Goal: Find specific page/section: Find specific page/section

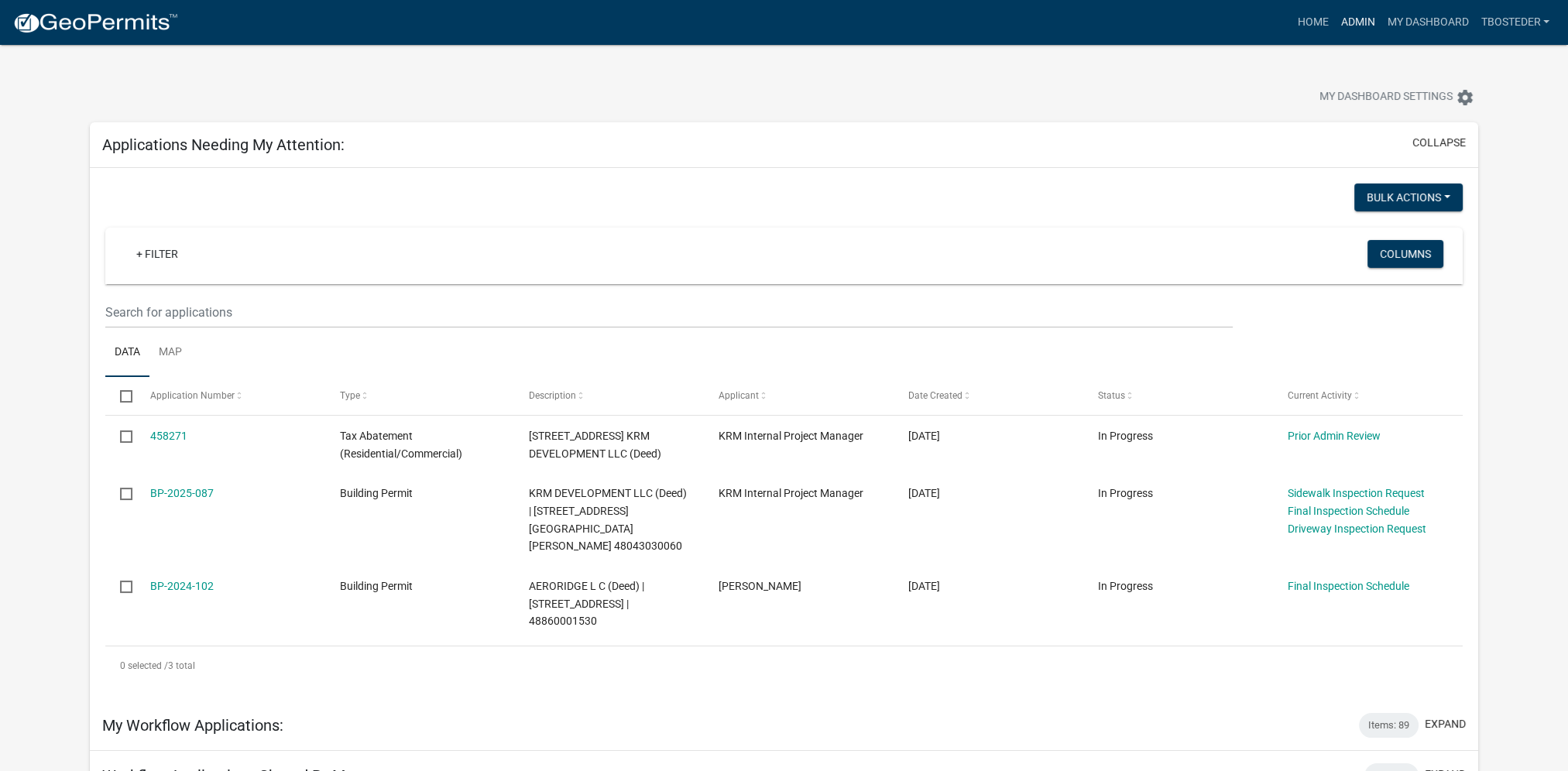
click at [1373, 16] on link "Admin" at bounding box center [1357, 23] width 46 height 30
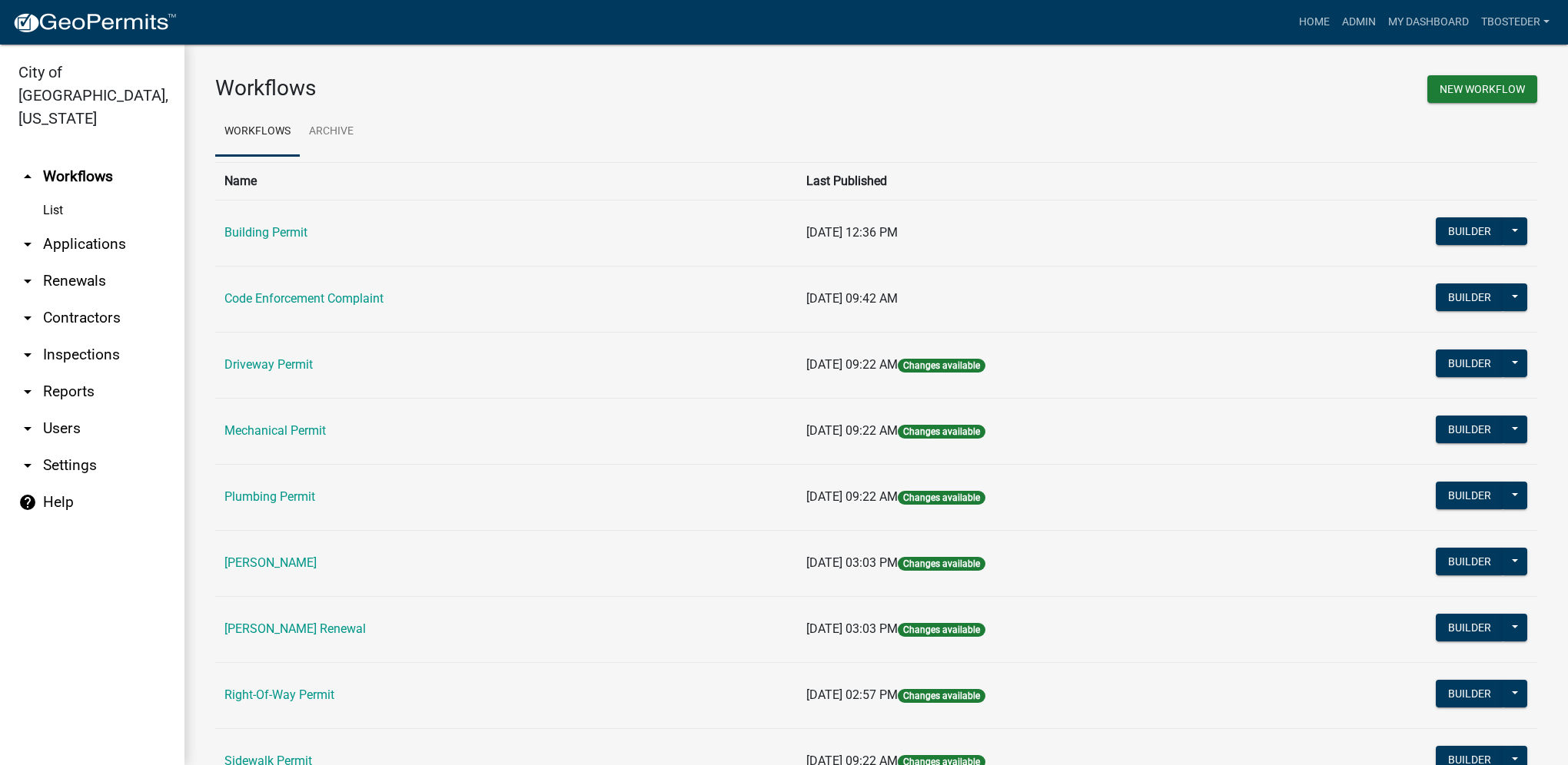
click at [295, 224] on td "Building Permit" at bounding box center [506, 233] width 582 height 66
click at [294, 230] on link "Building Permit" at bounding box center [266, 232] width 83 height 15
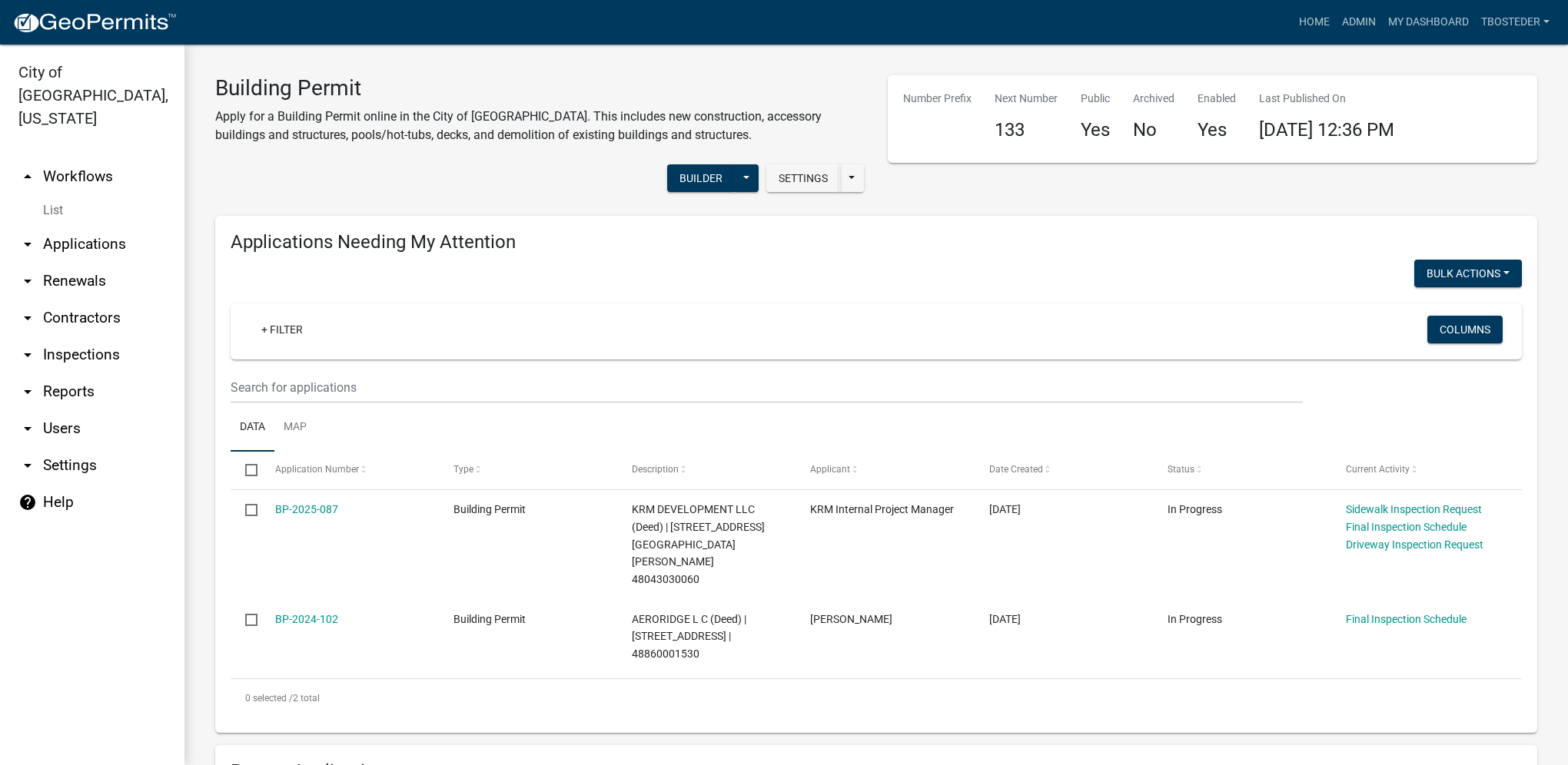
select select "1: 25"
click at [1465, 19] on link "My Dashboard" at bounding box center [1429, 22] width 93 height 29
